Goal: Task Accomplishment & Management: Manage account settings

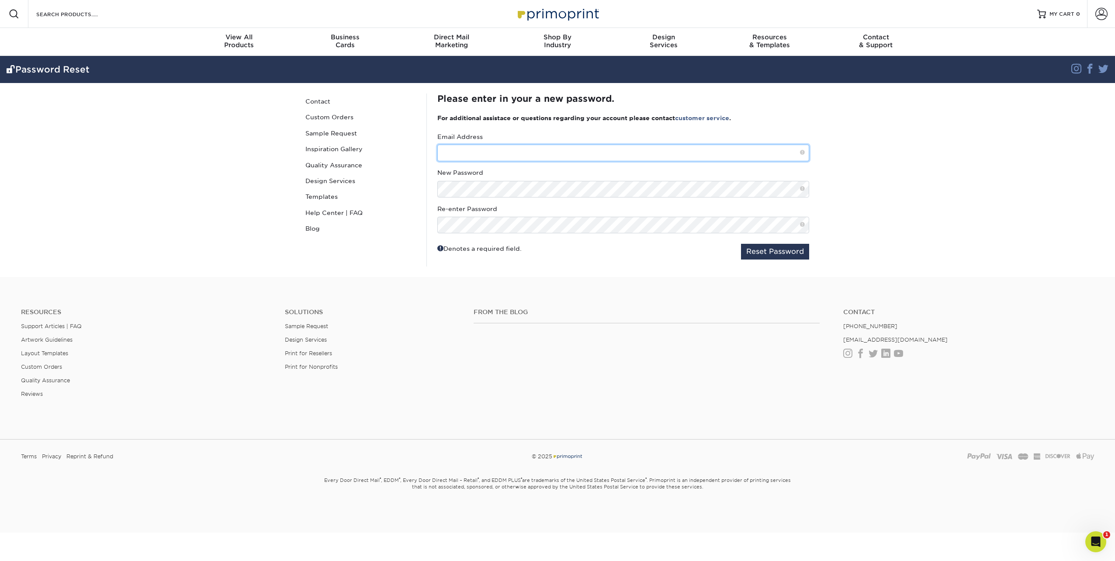
click at [632, 158] on input "text" at bounding box center [623, 153] width 372 height 17
type input "[EMAIL_ADDRESS][DOMAIN_NAME]"
click at [784, 247] on button "Reset Password" at bounding box center [775, 252] width 68 height 16
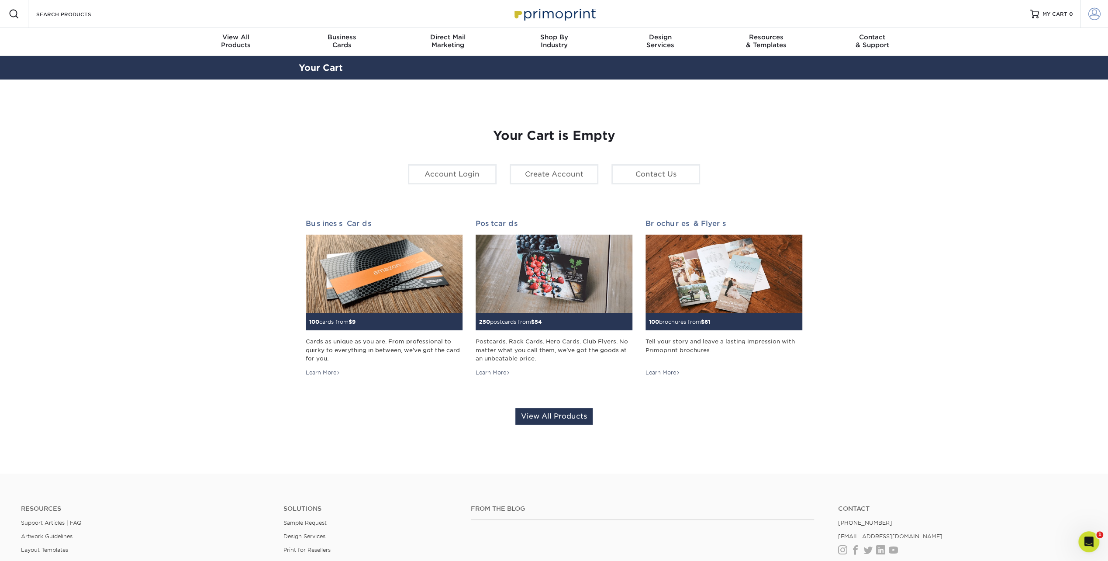
click at [1095, 15] on span at bounding box center [1095, 14] width 12 height 12
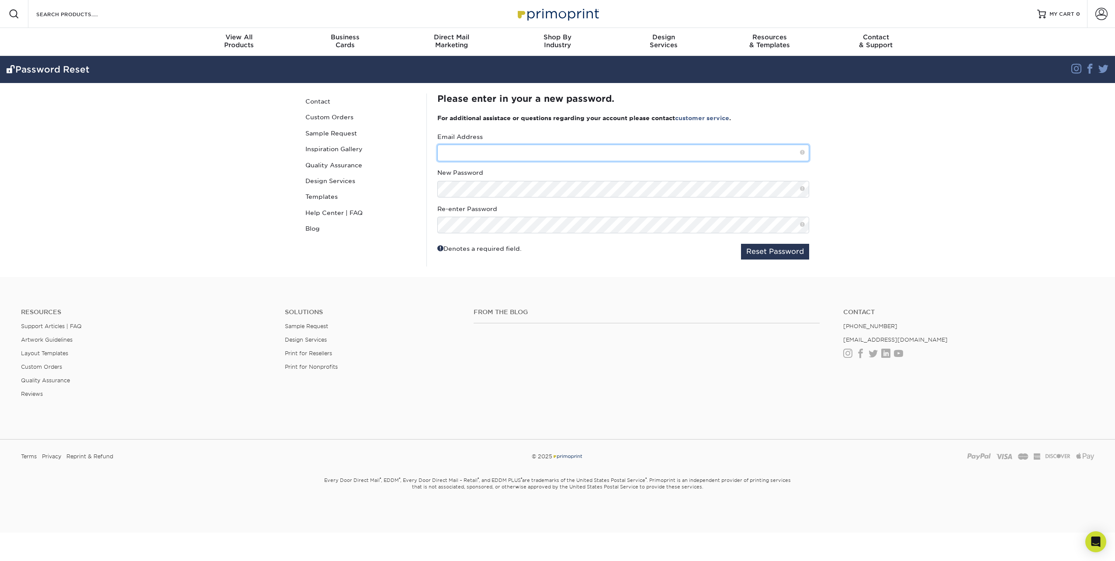
click at [593, 154] on input "text" at bounding box center [623, 153] width 372 height 17
type input "ipuig@akoustis.com"
click at [767, 248] on button "Reset Password" at bounding box center [775, 252] width 68 height 16
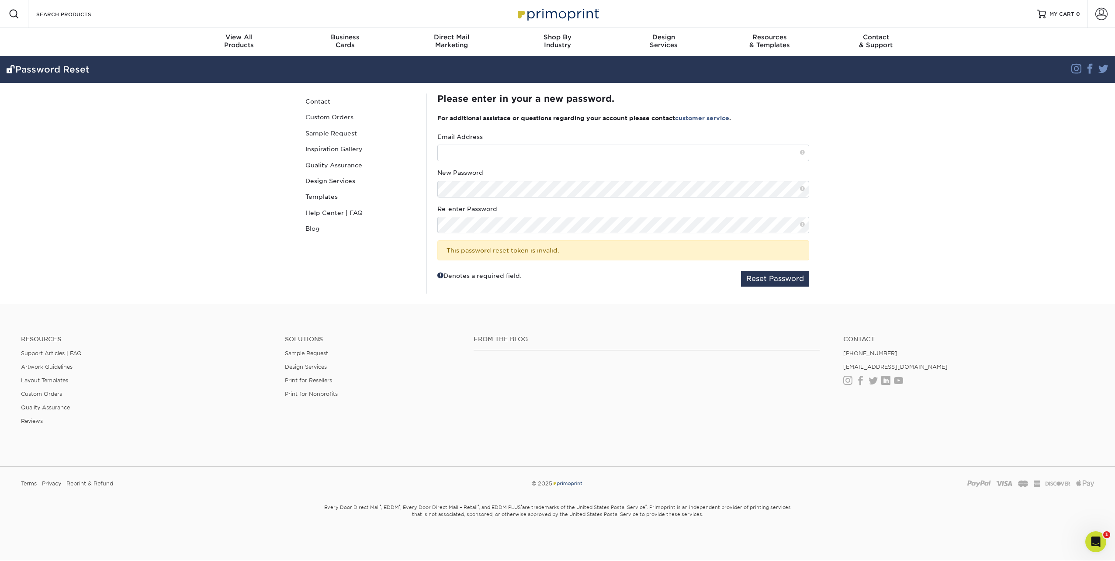
click at [515, 280] on div "Denotes a required field. Reset Password" at bounding box center [623, 279] width 372 height 16
click at [517, 142] on div "Email Address" at bounding box center [623, 146] width 372 height 29
click at [528, 159] on input "text" at bounding box center [623, 153] width 372 height 17
type input "[EMAIL_ADDRESS][DOMAIN_NAME]"
click at [755, 280] on button "Reset Password" at bounding box center [775, 279] width 68 height 16
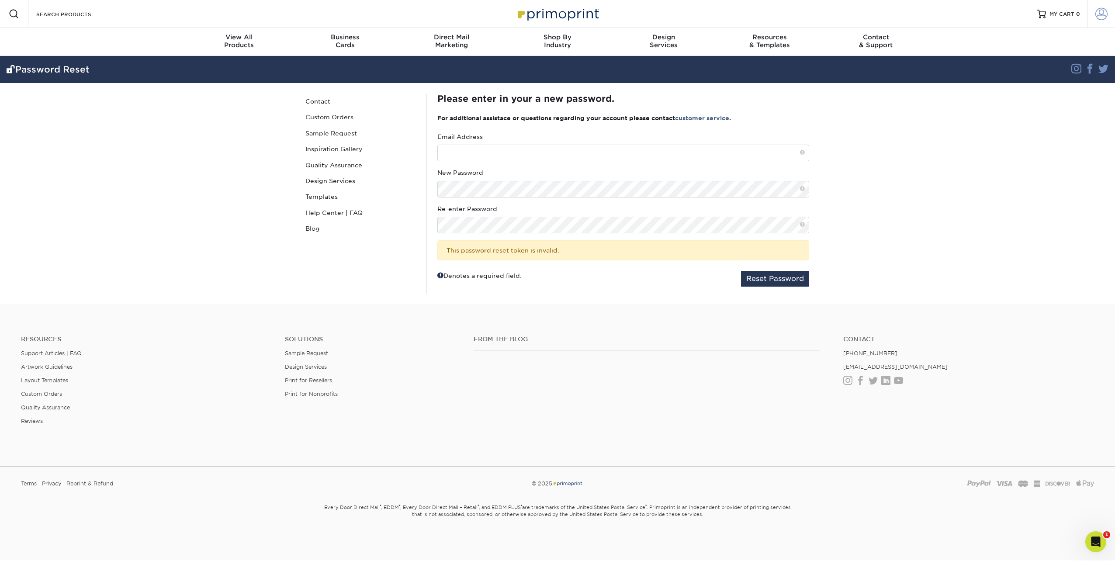
click at [1101, 14] on span at bounding box center [1101, 14] width 12 height 12
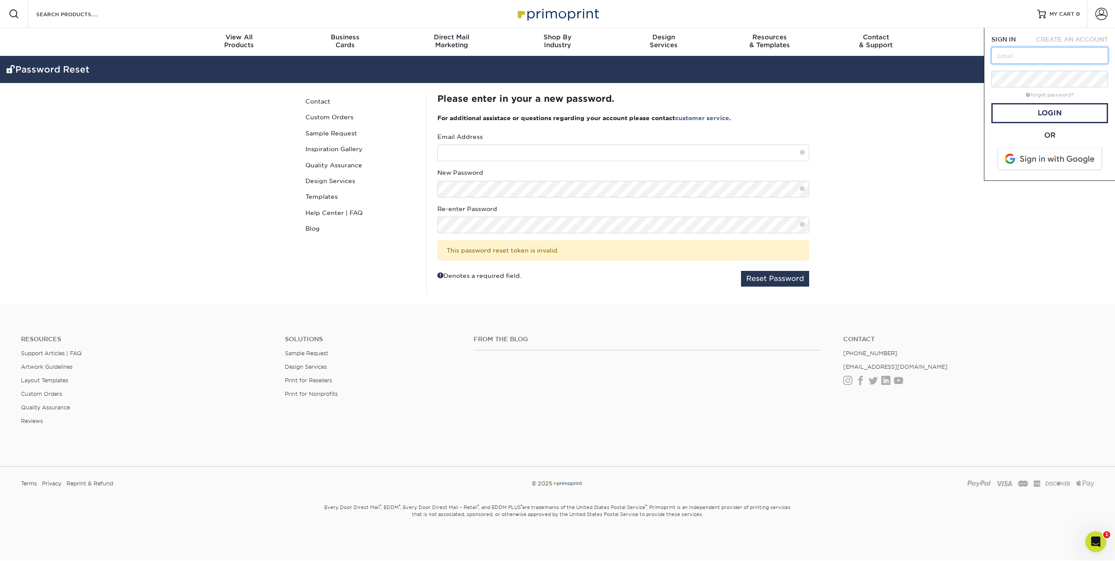
click at [1046, 59] on input "text" at bounding box center [1049, 55] width 117 height 17
type input "ipuig@akoustis.com"
click at [1047, 94] on link "forgot password?" at bounding box center [1050, 95] width 48 height 6
click at [1041, 78] on link "reset password" at bounding box center [1049, 81] width 117 height 20
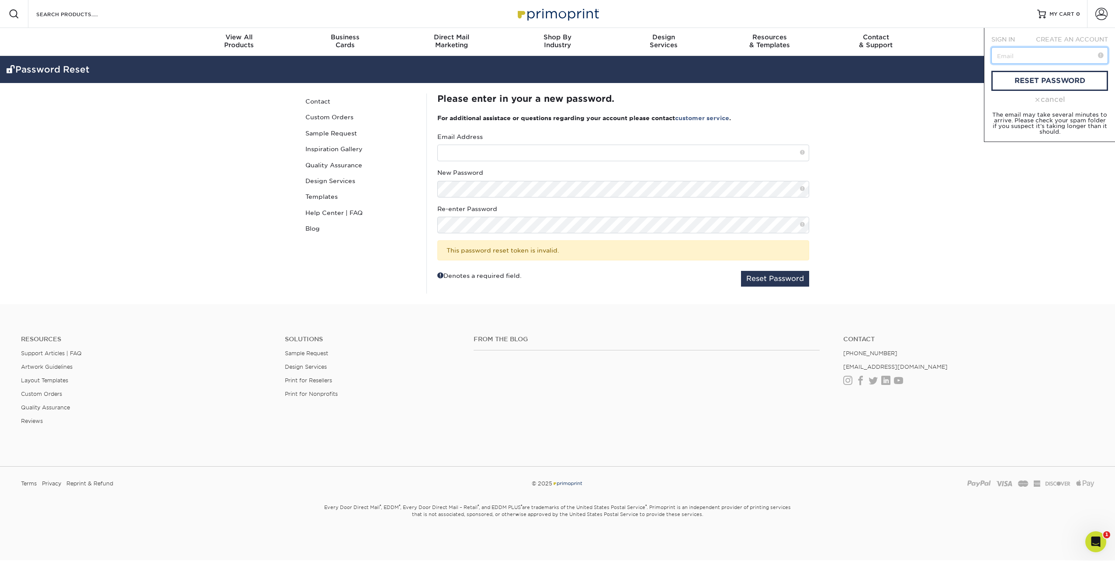
click at [1036, 53] on input "text" at bounding box center [1049, 55] width 117 height 17
type input "[EMAIL_ADDRESS][DOMAIN_NAME]"
click at [1060, 80] on link "reset password" at bounding box center [1049, 81] width 117 height 20
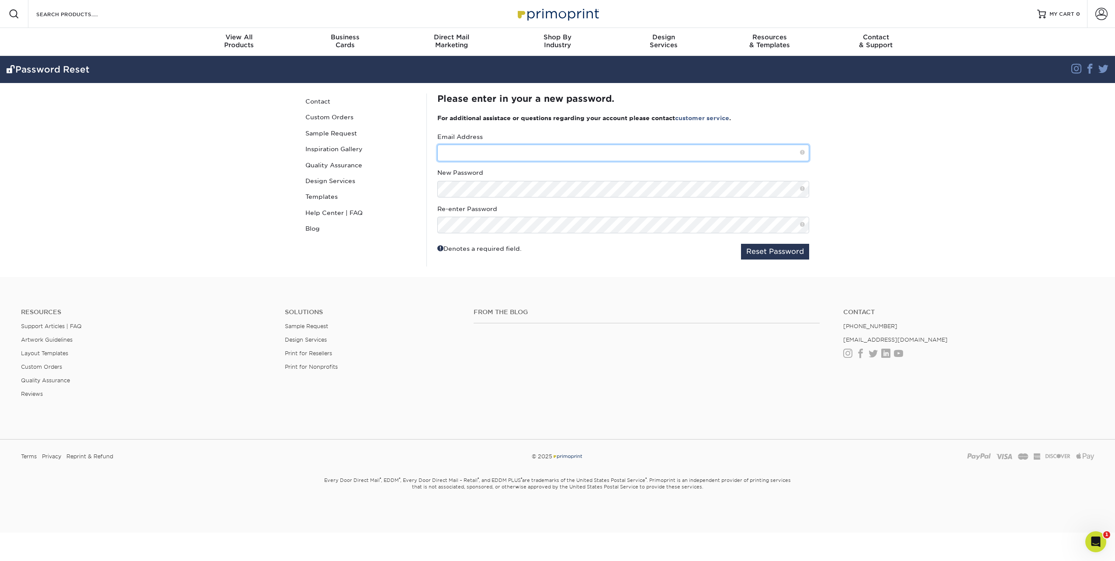
click at [479, 152] on input "text" at bounding box center [623, 153] width 372 height 17
type input "[EMAIL_ADDRESS][DOMAIN_NAME]"
click at [767, 253] on button "Reset Password" at bounding box center [775, 252] width 68 height 16
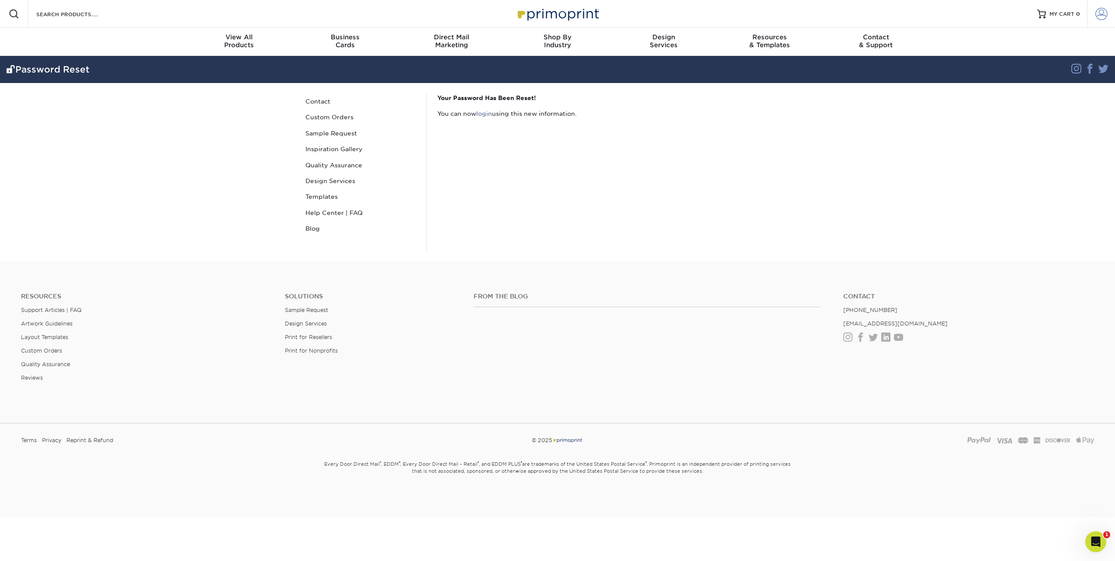
click at [1094, 10] on link "Account" at bounding box center [1101, 14] width 28 height 28
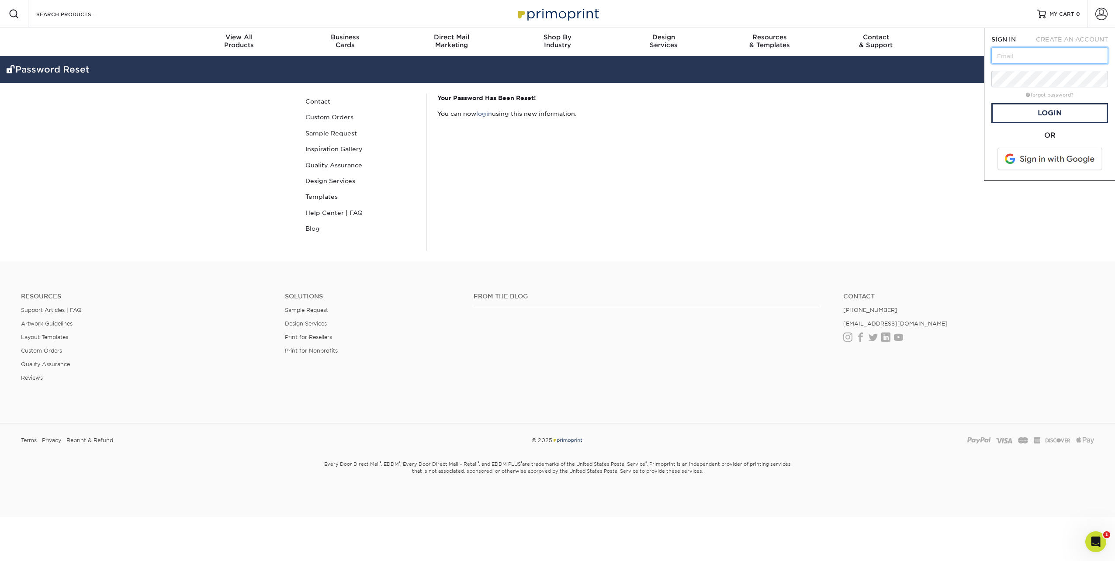
click at [1046, 55] on input "text" at bounding box center [1049, 55] width 117 height 17
type input "ipuig@akoustis.com"
click at [1039, 109] on link "Login" at bounding box center [1049, 113] width 117 height 20
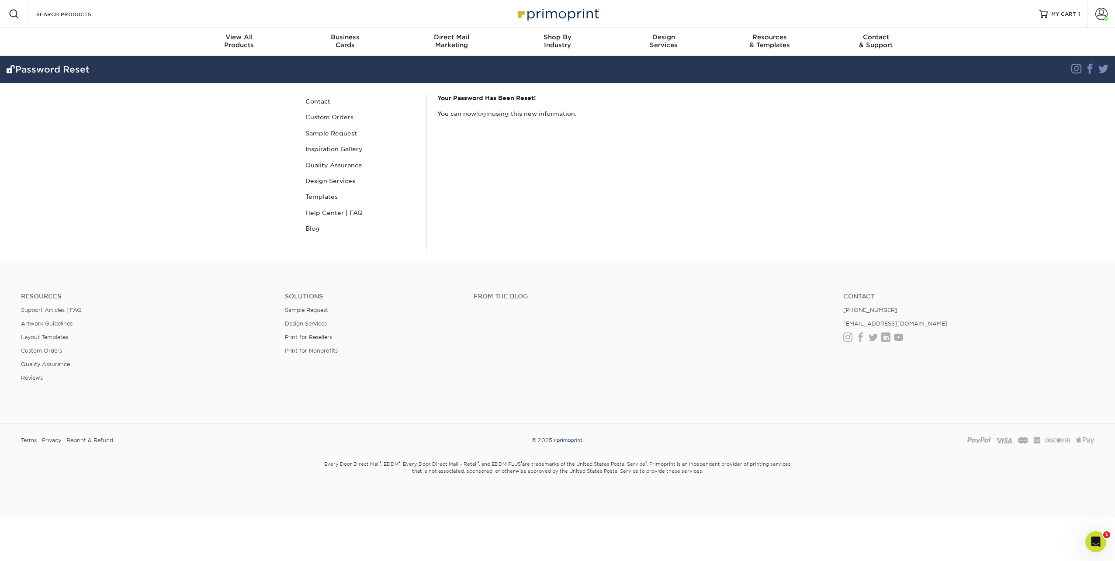
click at [486, 493] on small "Every Door Direct Mail ® , EDDM ® , Every Door Direct Mail – Retail ® , and EDD…" at bounding box center [557, 476] width 511 height 38
click at [1049, 14] on link "MY CART 1" at bounding box center [1059, 14] width 41 height 28
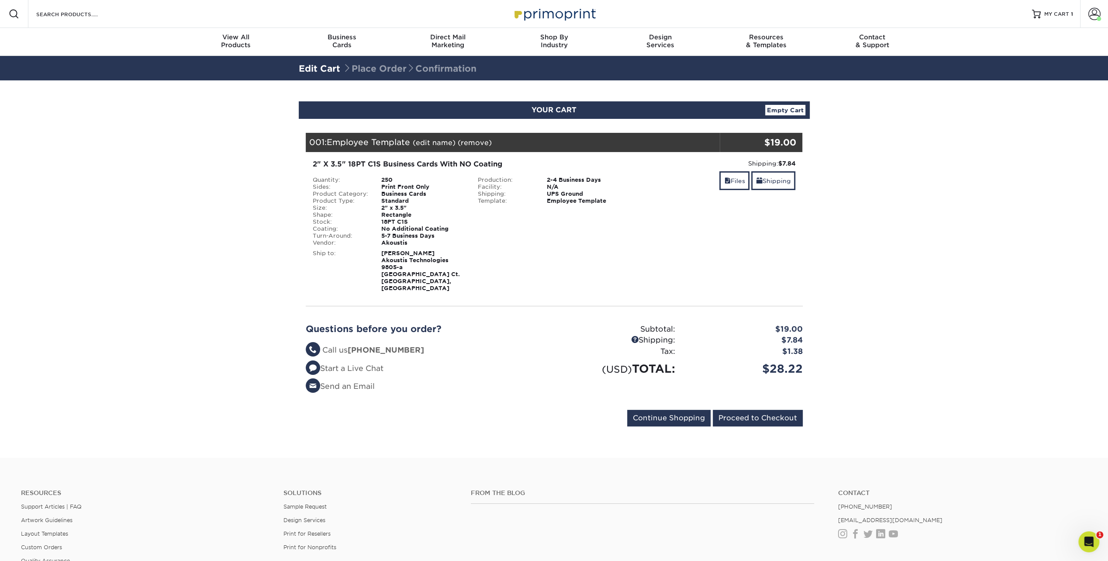
click at [1047, 244] on section "YOUR CART Empty Cart Your Cart is Empty Akoustis Products View Account Active O…" at bounding box center [554, 268] width 1108 height 377
click at [1095, 12] on span at bounding box center [1095, 14] width 12 height 12
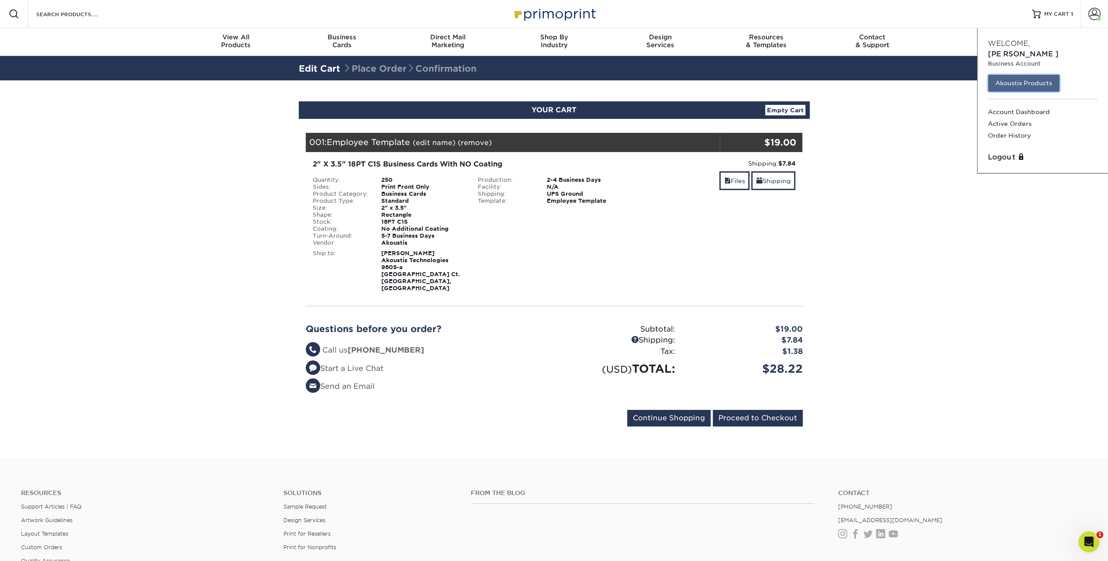
click at [1040, 75] on link "Akoustis Products" at bounding box center [1024, 83] width 72 height 17
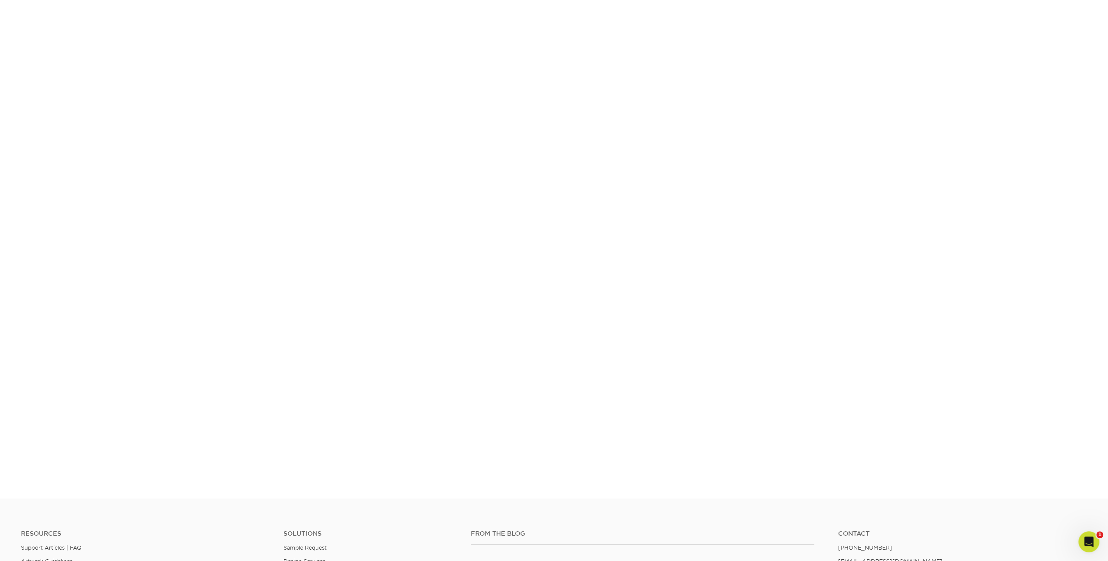
scroll to position [137, 0]
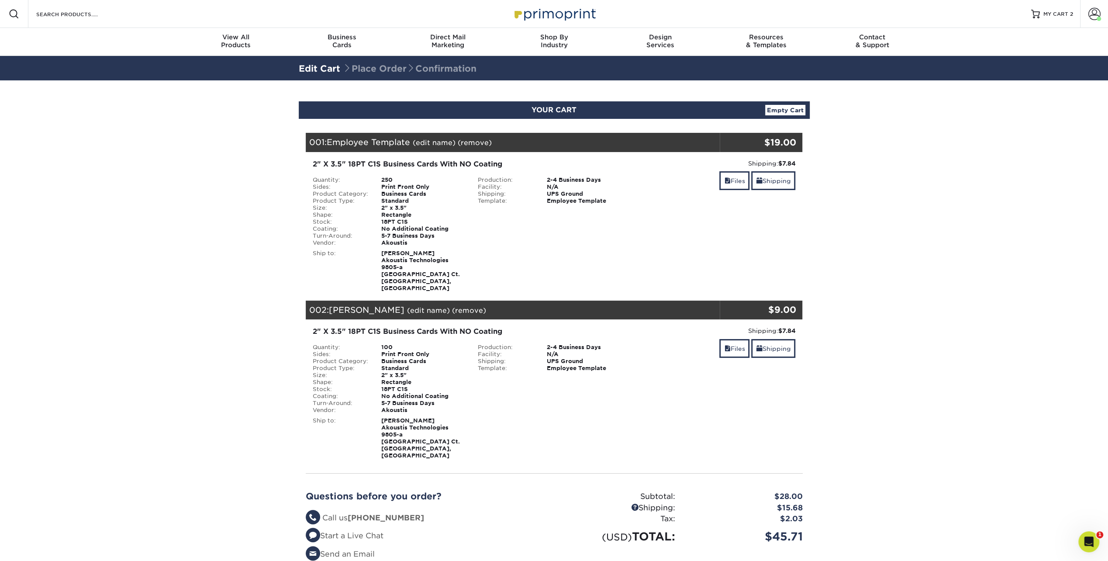
click at [444, 142] on link "(edit name)" at bounding box center [434, 142] width 43 height 8
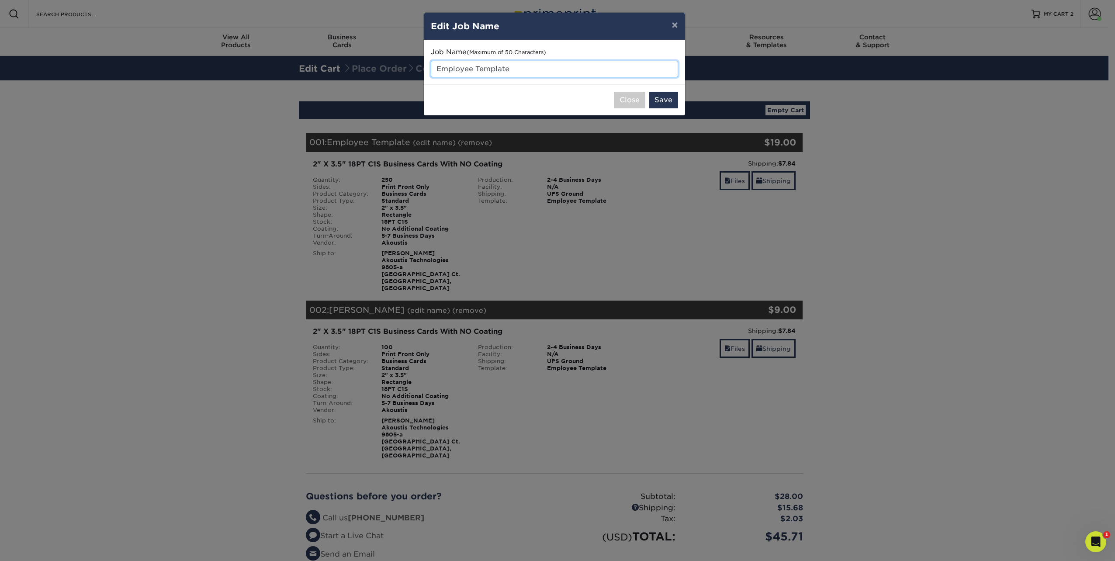
drag, startPoint x: 514, startPoint y: 70, endPoint x: 414, endPoint y: 69, distance: 100.0
click at [414, 69] on div "× Edit Job Name Job Name (Maximum of 50 Characters) Employee Template Close Save" at bounding box center [557, 280] width 1115 height 561
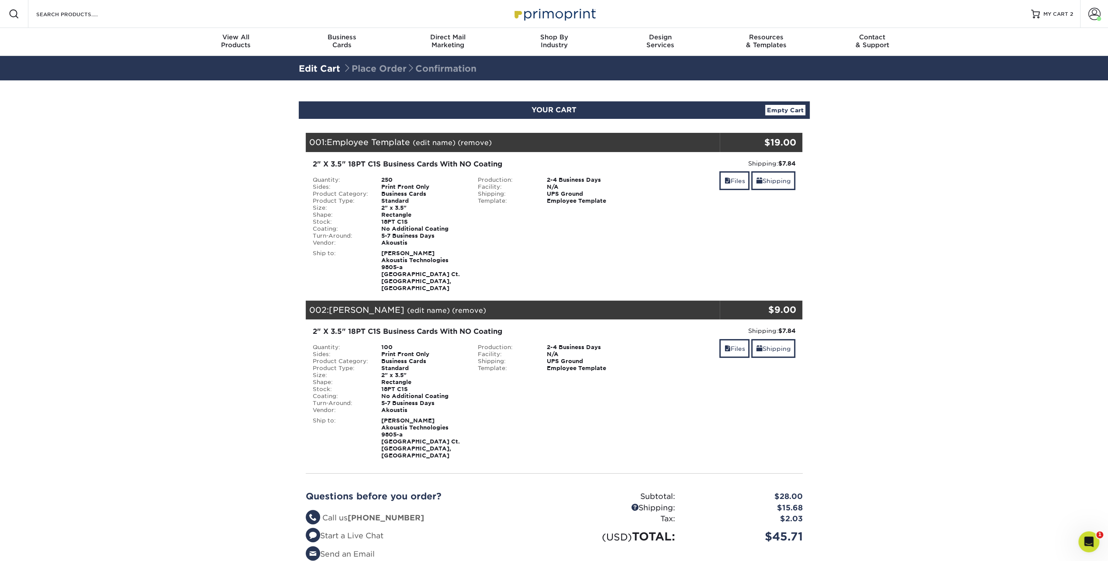
click at [440, 144] on link "(edit name)" at bounding box center [434, 142] width 43 height 8
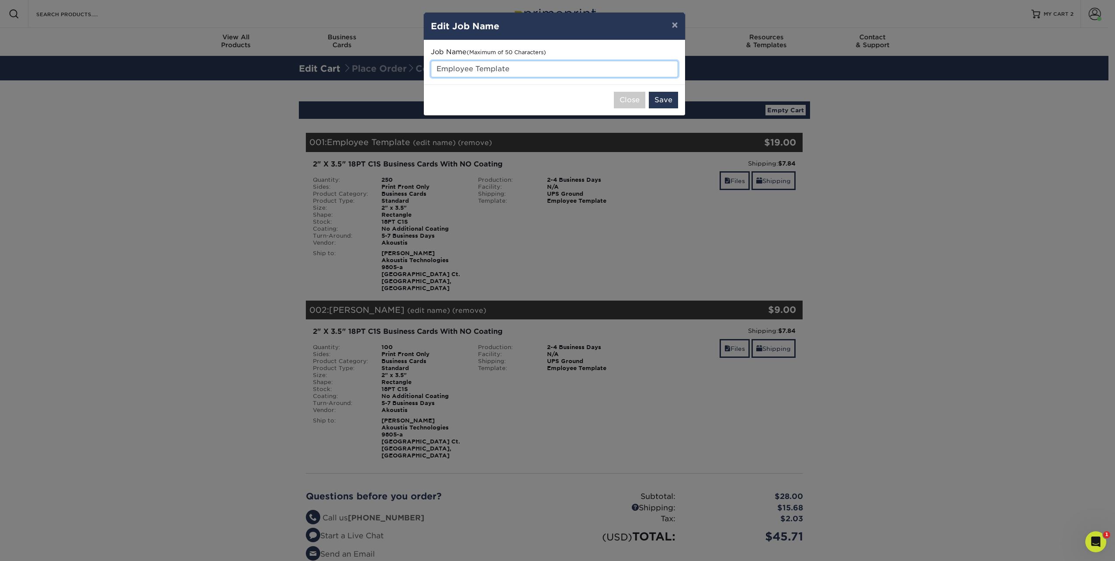
click at [489, 70] on input "Employee Template" at bounding box center [554, 69] width 247 height 17
drag, startPoint x: 536, startPoint y: 69, endPoint x: 399, endPoint y: 69, distance: 136.3
click at [399, 69] on div "× Edit Job Name Job Name (Maximum of 50 Characters) Employee Template Close Save" at bounding box center [557, 280] width 1115 height 561
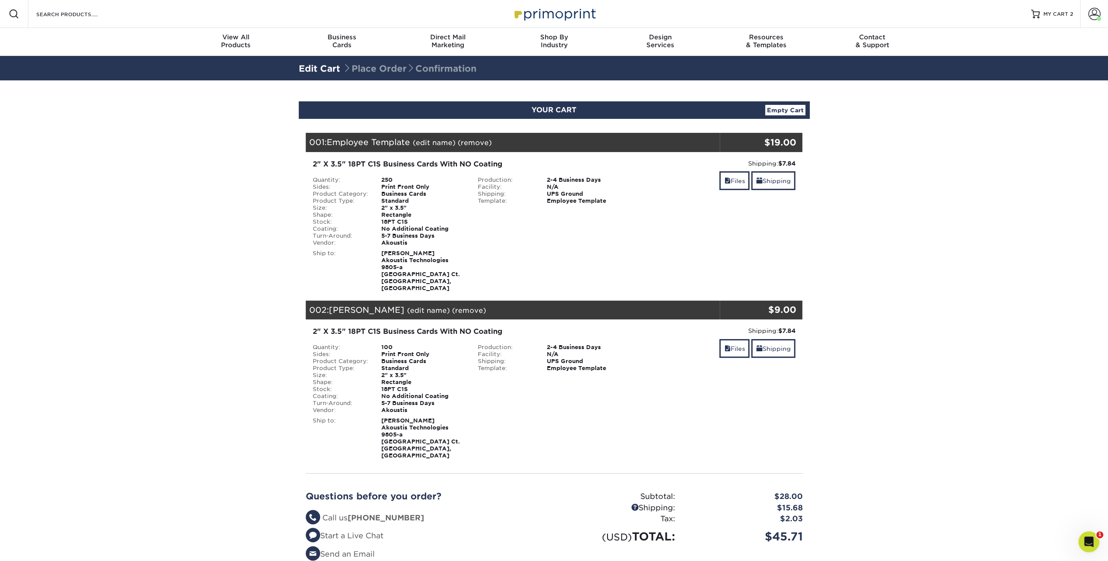
click at [446, 143] on link "(edit name)" at bounding box center [434, 142] width 43 height 8
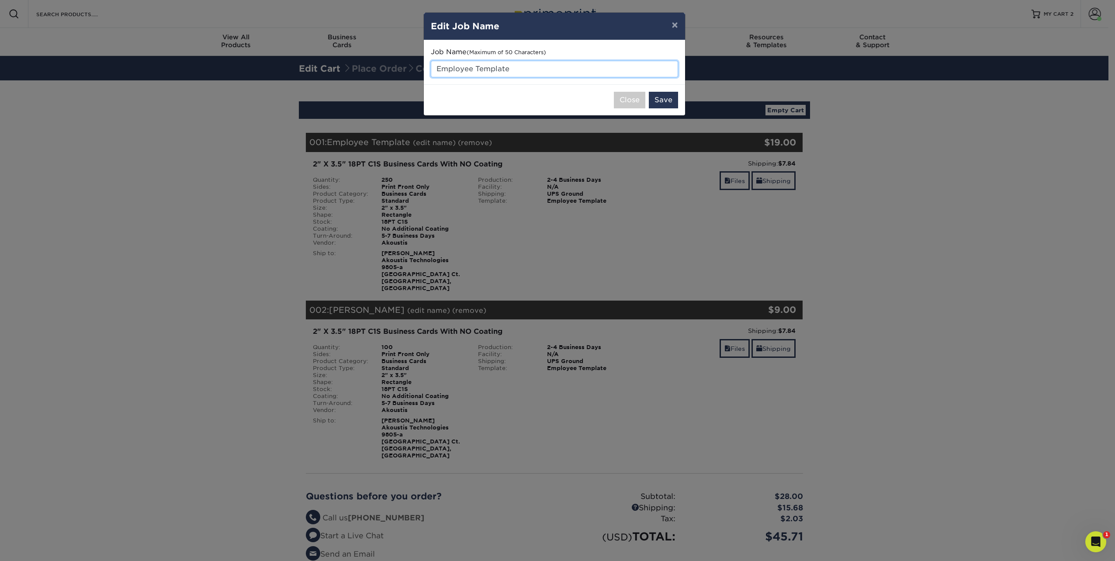
click at [467, 69] on input "Employee Template" at bounding box center [554, 69] width 247 height 17
type input "E"
type input "V"
type input "[PERSON_NAME]"
click at [660, 101] on button "Save" at bounding box center [663, 100] width 29 height 17
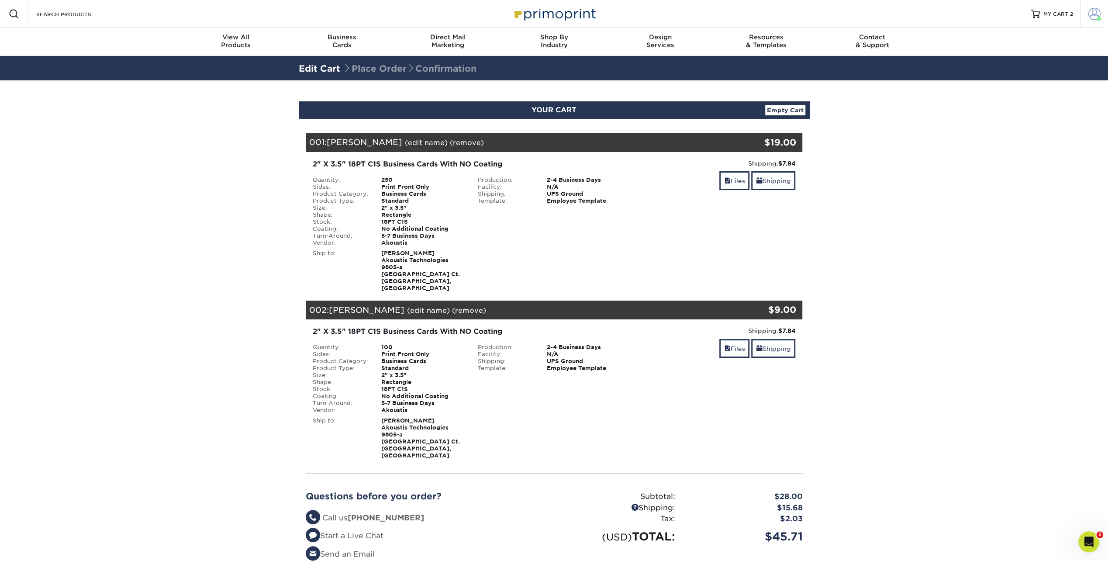
click at [1100, 17] on span at bounding box center [1099, 19] width 4 height 4
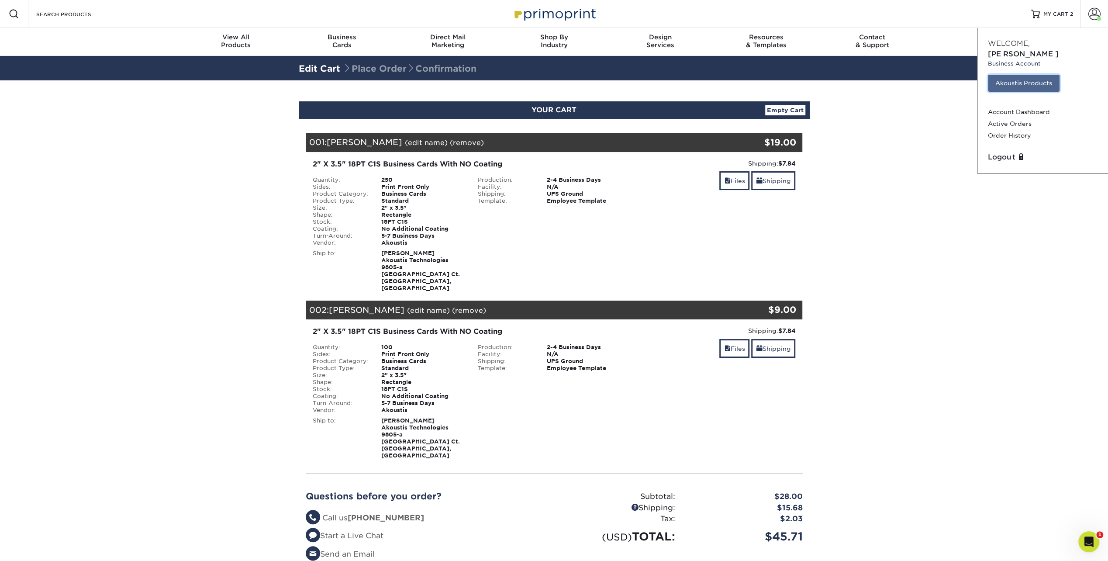
click at [1041, 75] on link "Akoustis Products" at bounding box center [1024, 83] width 72 height 17
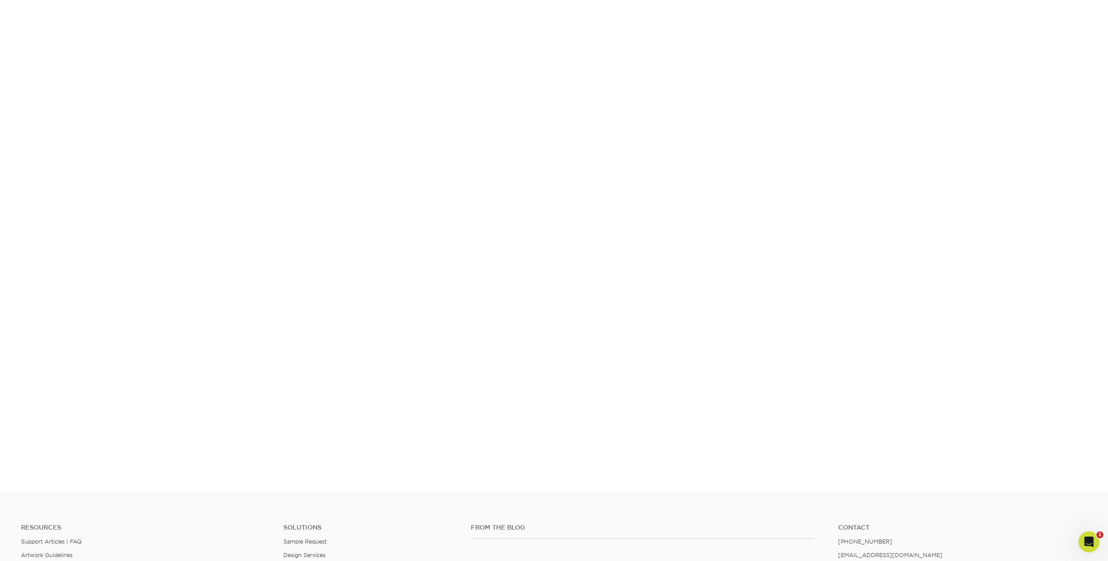
scroll to position [137, 0]
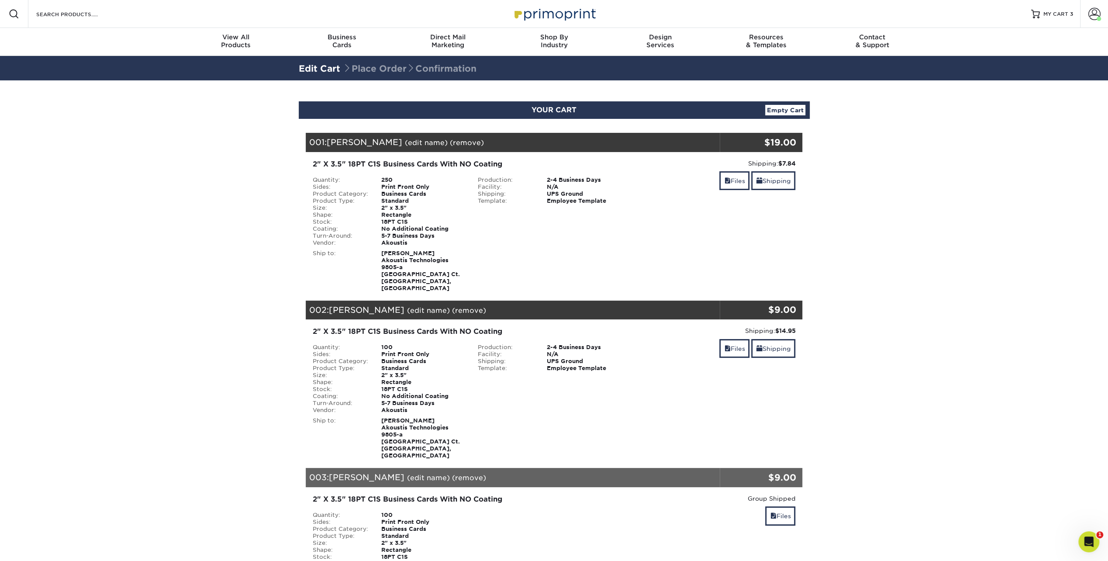
click at [224, 365] on section "YOUR CART Empty Cart Your Cart is Empty Akoustis Products View Account Active O…" at bounding box center [554, 413] width 1108 height 667
click at [1094, 12] on span at bounding box center [1095, 14] width 12 height 12
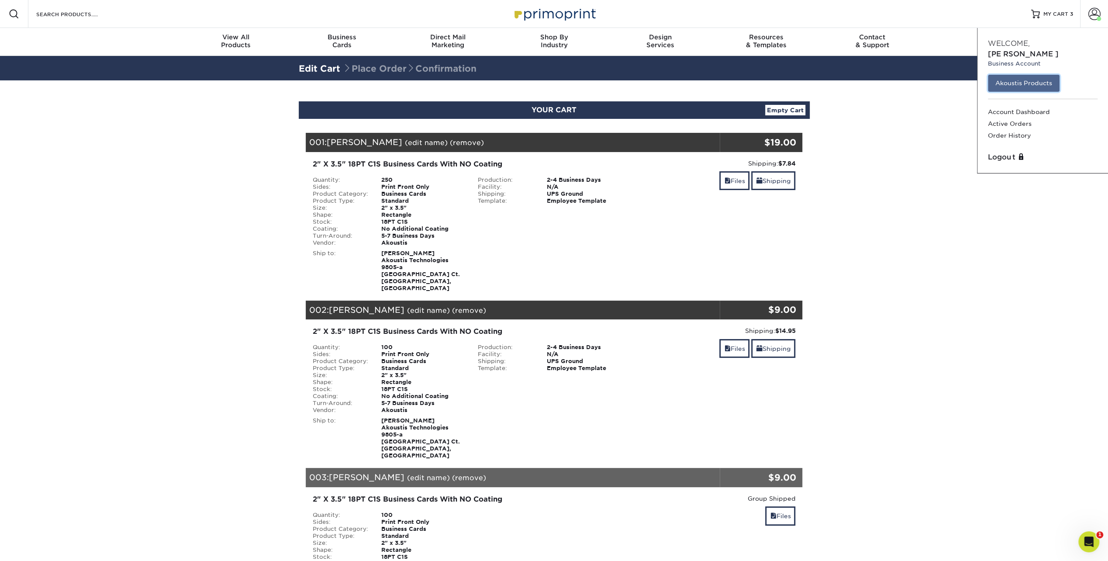
click at [1016, 75] on link "Akoustis Products" at bounding box center [1024, 83] width 72 height 17
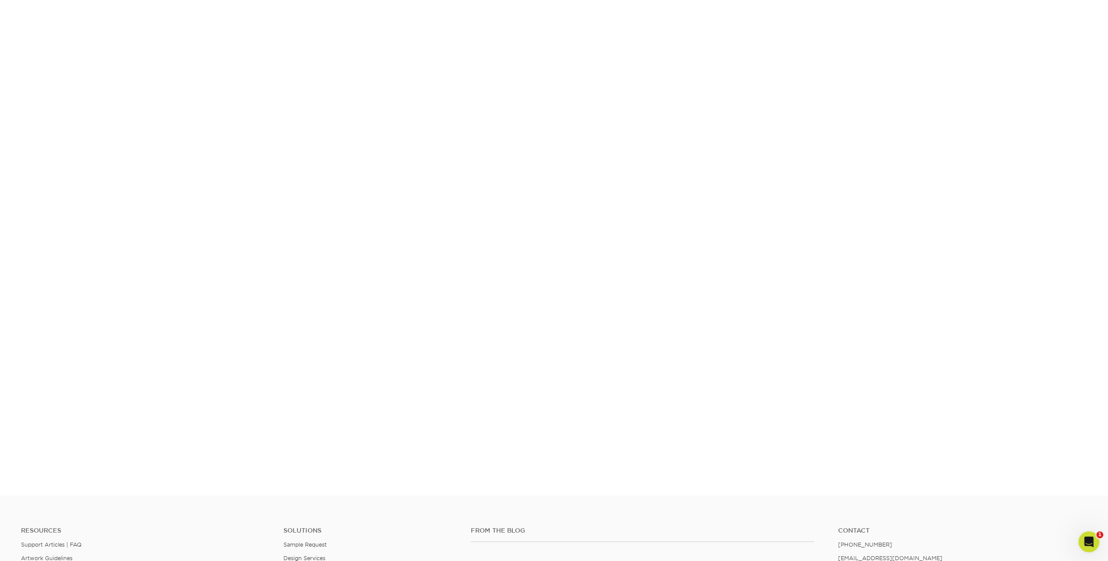
scroll to position [137, 0]
